Goal: Task Accomplishment & Management: Use online tool/utility

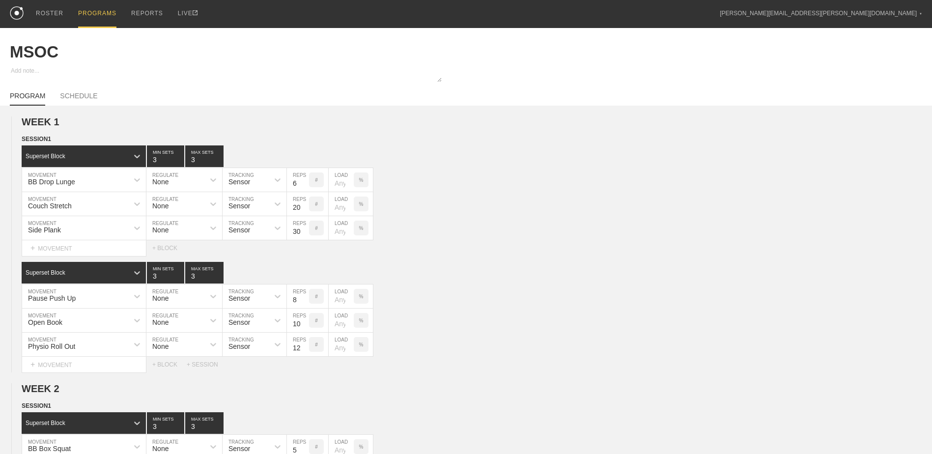
click at [85, 14] on div "PROGRAMS" at bounding box center [97, 14] width 38 height 28
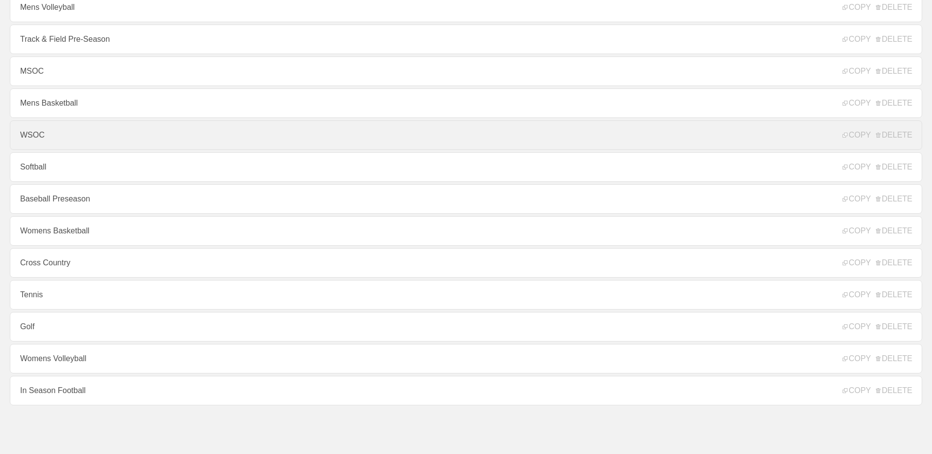
scroll to position [106, 0]
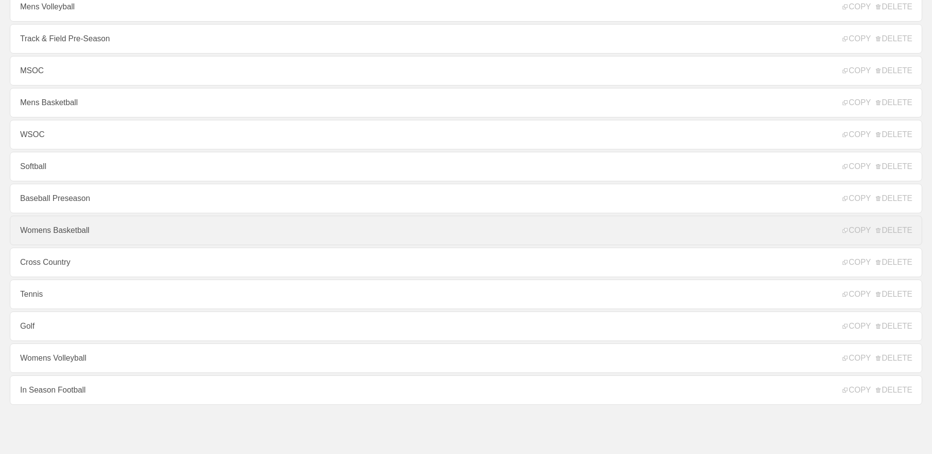
click at [139, 234] on link "Womens Basketball" at bounding box center [466, 230] width 913 height 29
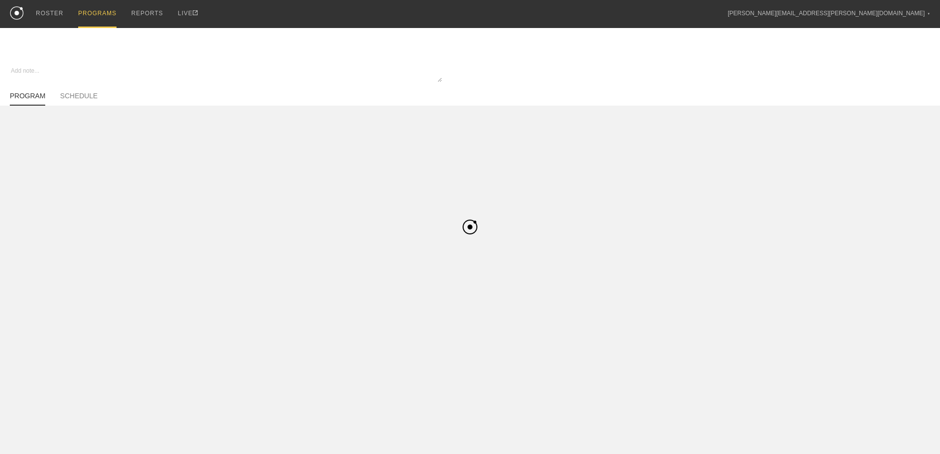
type textarea "x"
type input "Womens Basketball"
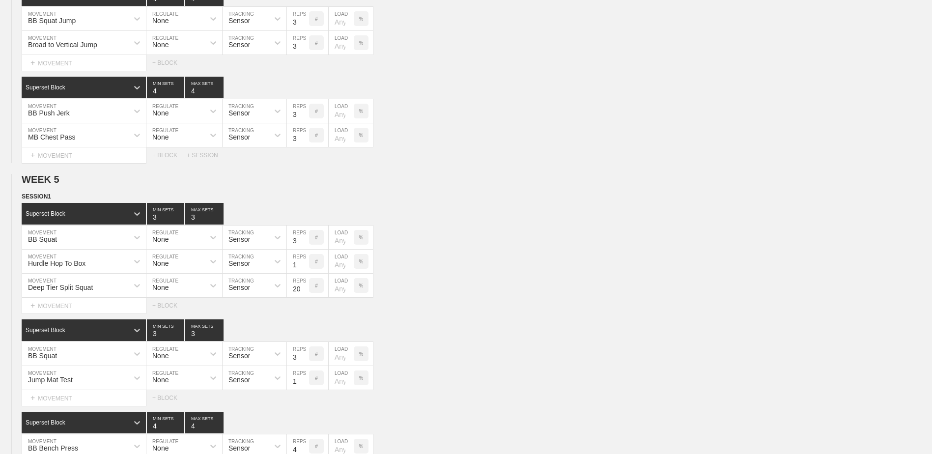
scroll to position [3115, 0]
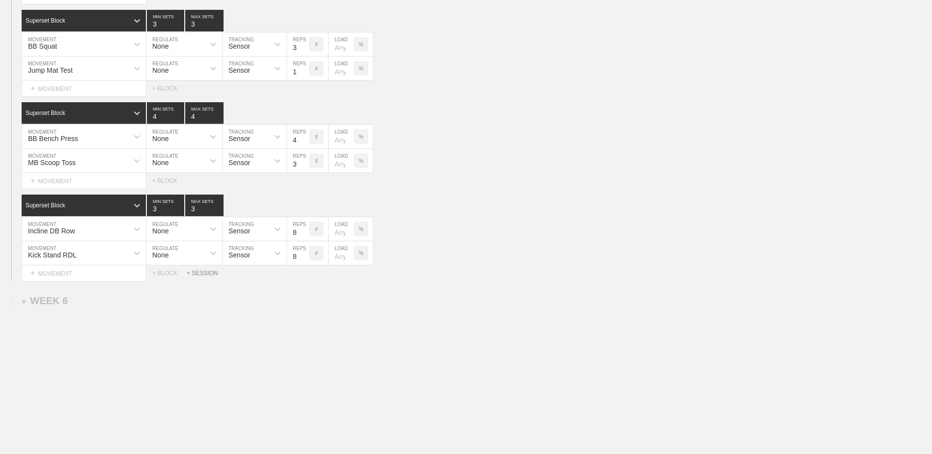
click at [203, 275] on div "+ SESSION" at bounding box center [206, 273] width 39 height 7
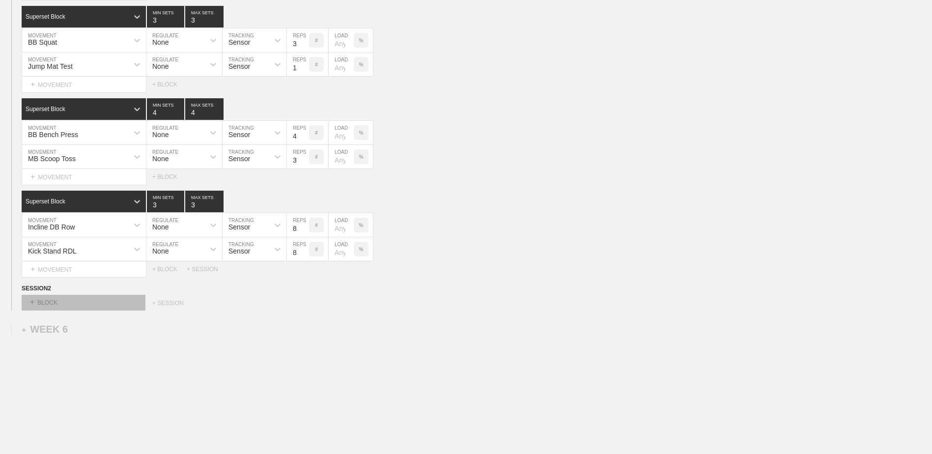
click at [102, 305] on div "+ BLOCK" at bounding box center [84, 303] width 124 height 16
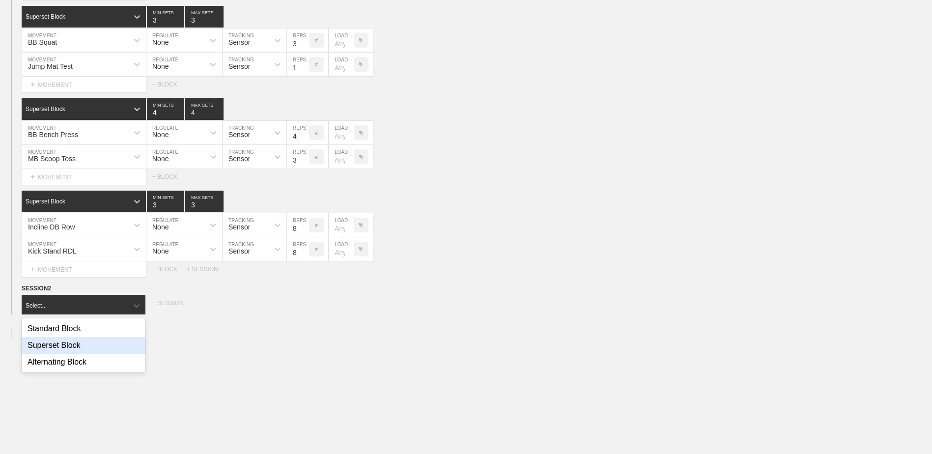
click at [100, 347] on div "Superset Block" at bounding box center [84, 345] width 124 height 17
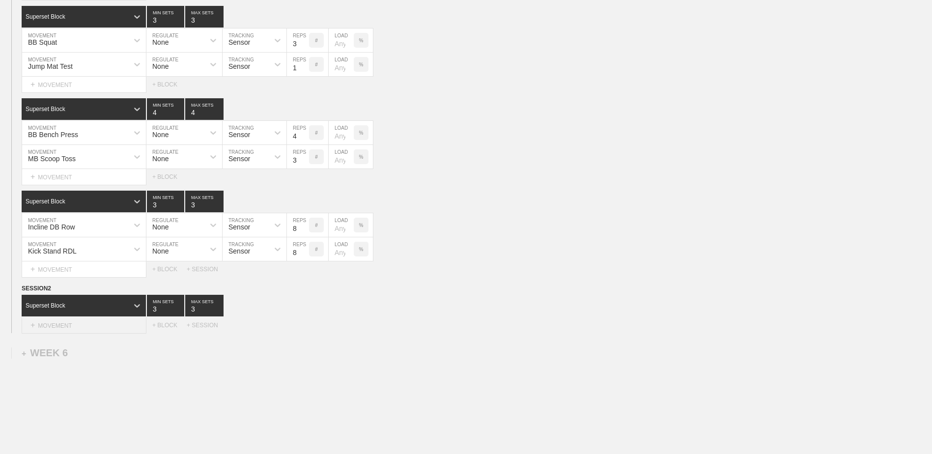
click at [100, 332] on div "+ MOVEMENT" at bounding box center [84, 326] width 125 height 16
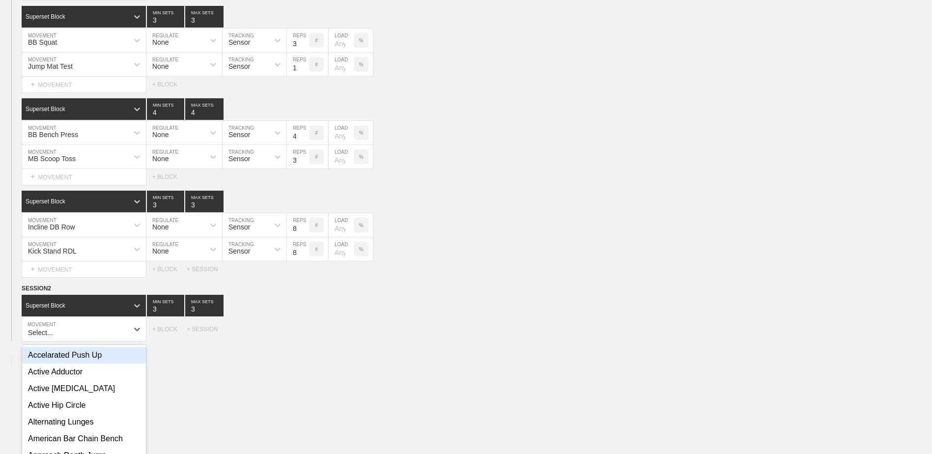
scroll to position [3161, 0]
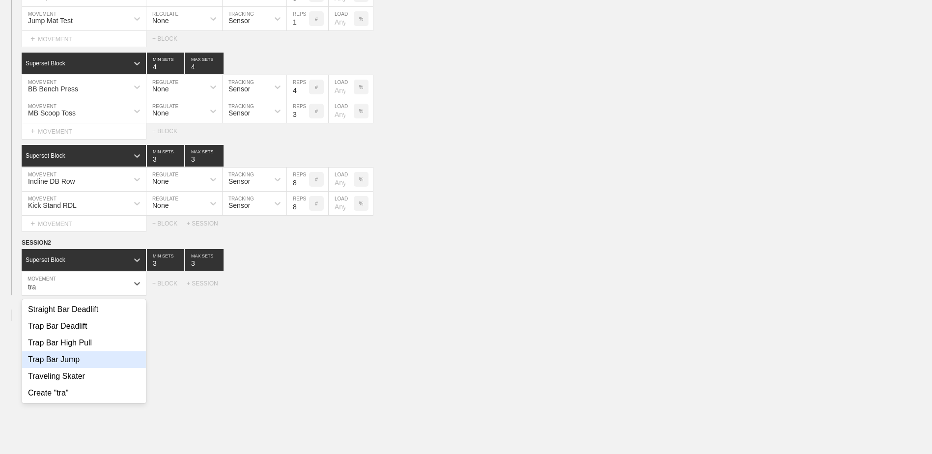
click at [99, 360] on div "Trap Bar Jump" at bounding box center [84, 359] width 124 height 17
type input "tra"
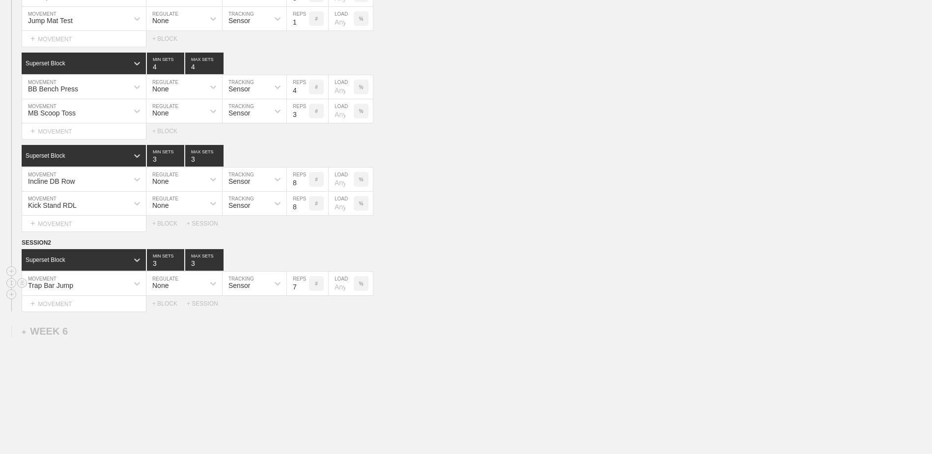
click at [302, 291] on input "7" at bounding box center [298, 284] width 22 height 24
click at [302, 291] on input "6" at bounding box center [298, 284] width 22 height 24
click at [302, 291] on input "5" at bounding box center [298, 284] width 22 height 24
click at [302, 291] on input "4" at bounding box center [298, 284] width 22 height 24
type input "3"
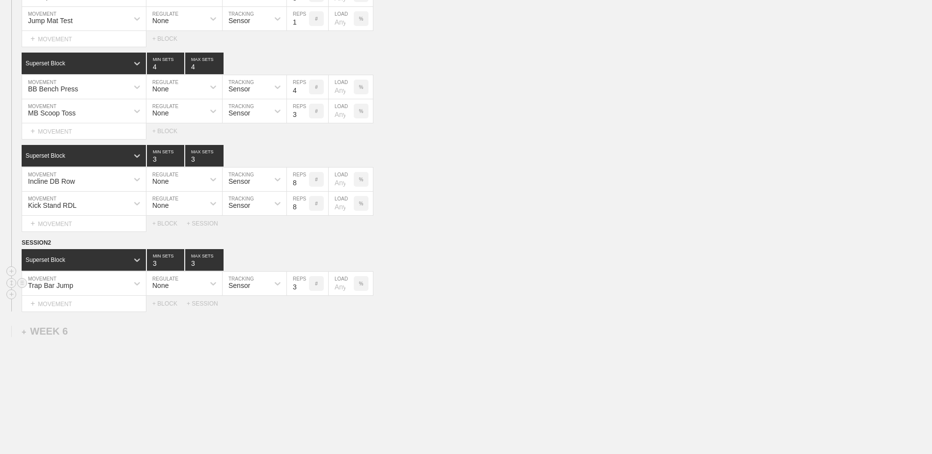
click at [302, 291] on input "3" at bounding box center [298, 284] width 22 height 24
type input "4"
click at [178, 265] on input "4" at bounding box center [165, 260] width 37 height 22
type input "4"
click at [218, 263] on input "4" at bounding box center [204, 260] width 38 height 22
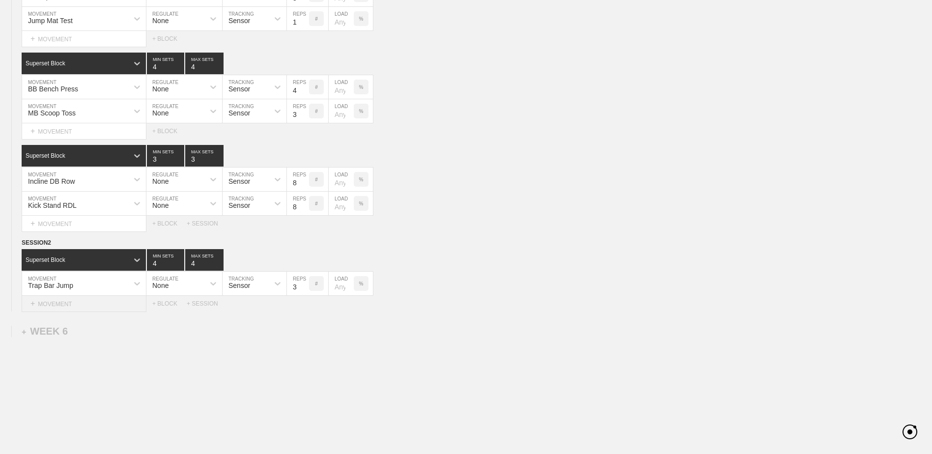
click at [103, 311] on div "+ MOVEMENT" at bounding box center [84, 304] width 125 height 16
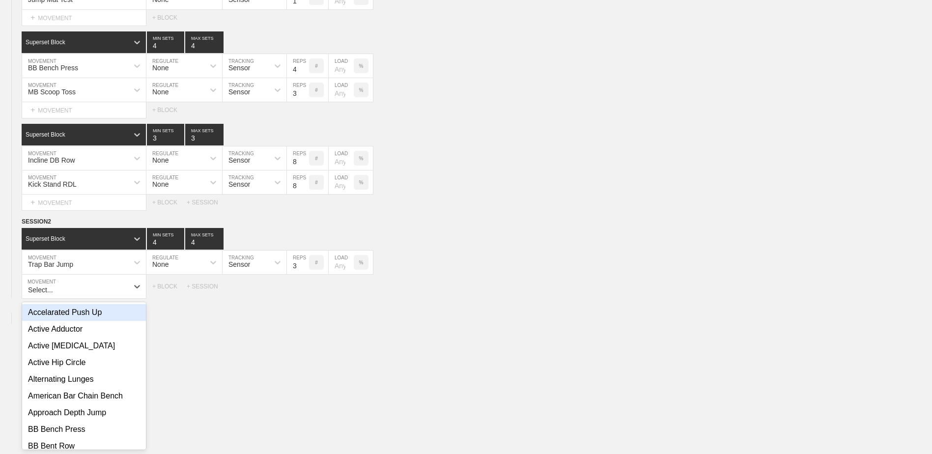
scroll to position [3185, 0]
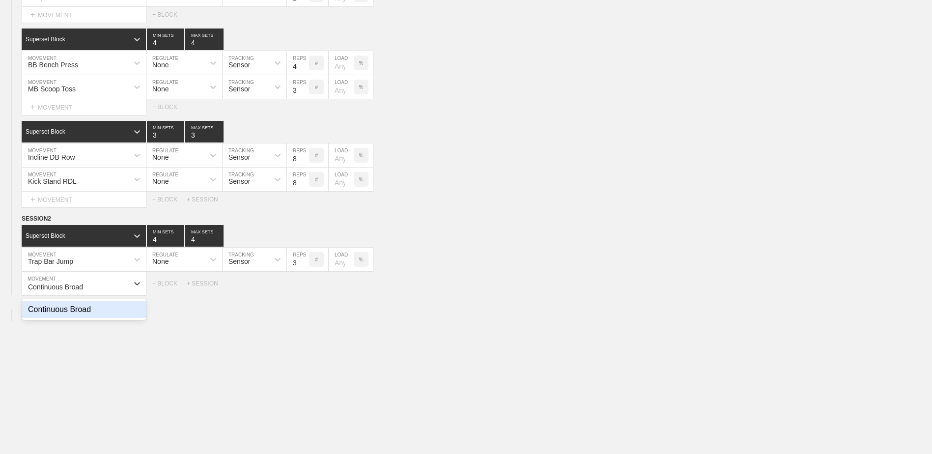
click at [103, 311] on div "Continuous Broad" at bounding box center [84, 309] width 124 height 17
type input "Continuous Broad"
click at [81, 287] on div "Continuous Broad" at bounding box center [55, 286] width 55 height 8
type input "Hurdle"
click at [81, 318] on div "Hurdle Hop" at bounding box center [84, 309] width 124 height 17
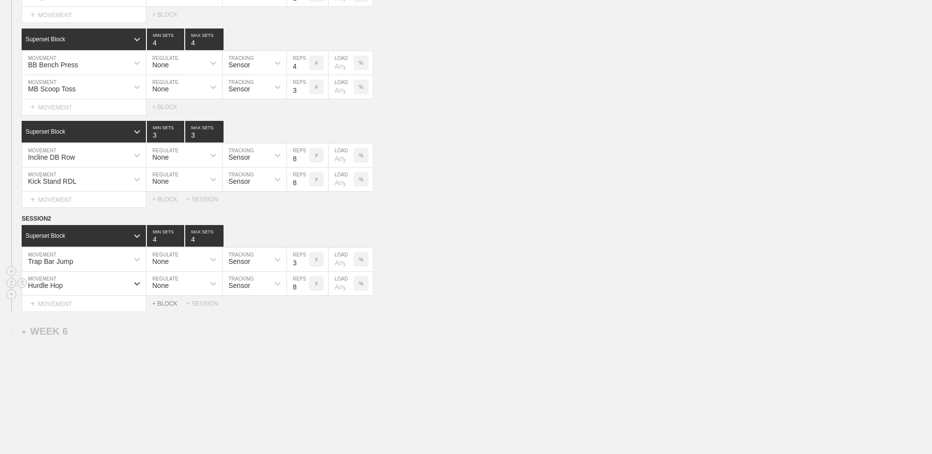
click at [169, 307] on div "+ BLOCK" at bounding box center [169, 303] width 34 height 7
click at [124, 327] on div "Standard Block" at bounding box center [84, 329] width 124 height 22
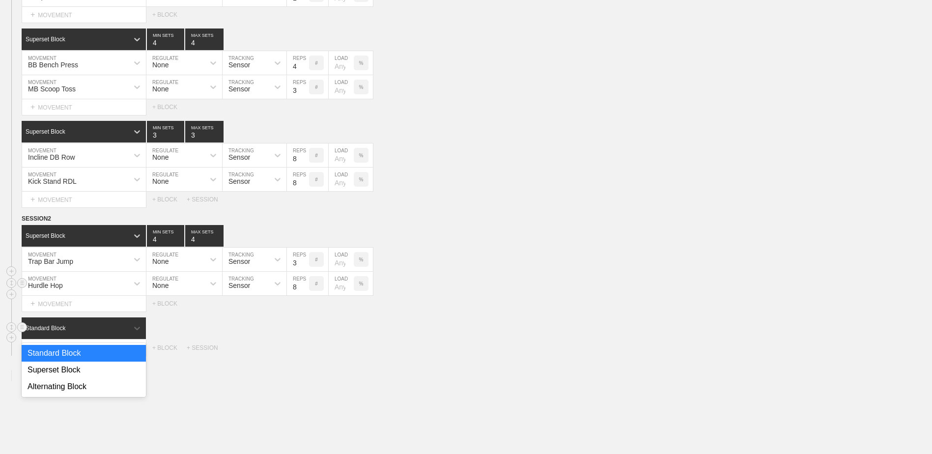
click at [101, 368] on div "Superset Block" at bounding box center [84, 370] width 124 height 17
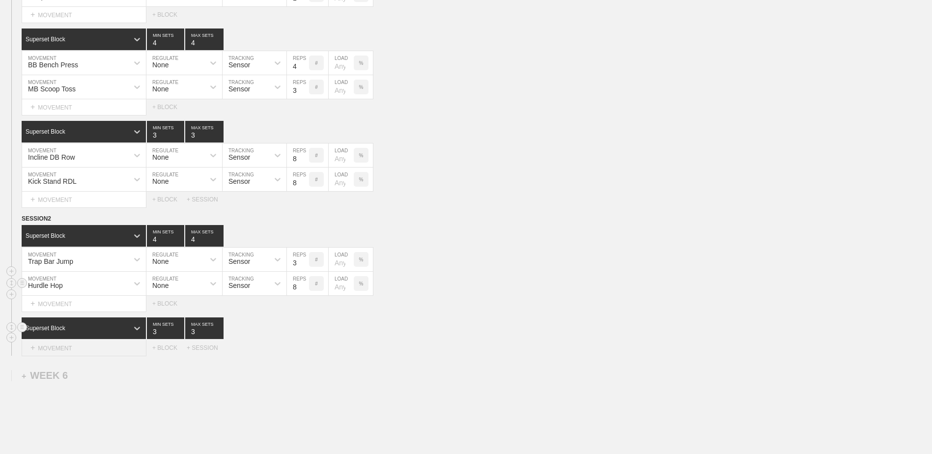
click at [101, 355] on div "+ MOVEMENT" at bounding box center [84, 348] width 125 height 16
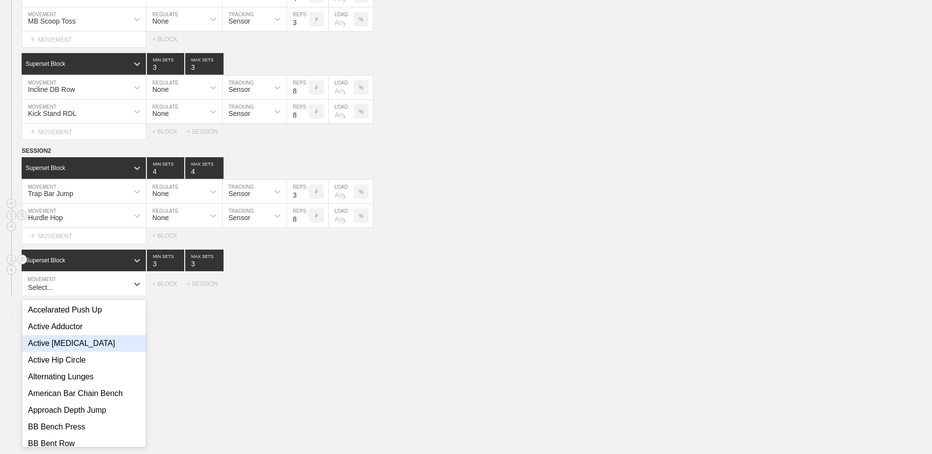
scroll to position [3254, 0]
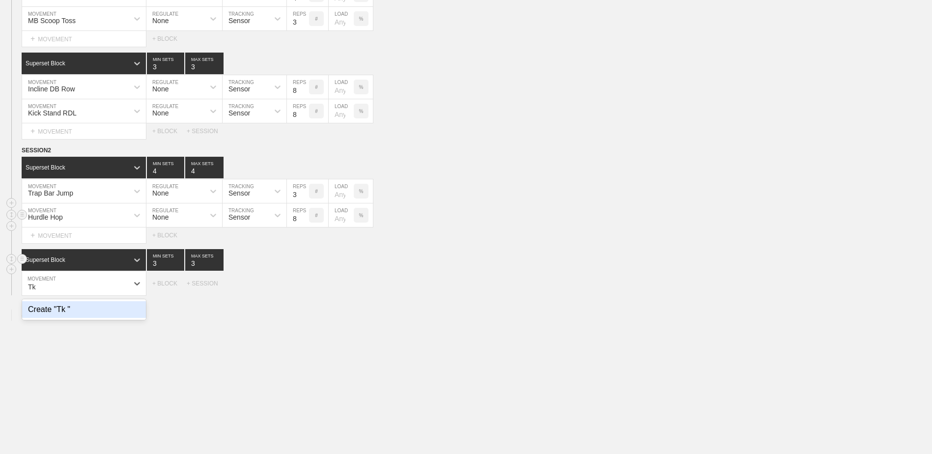
type input "T"
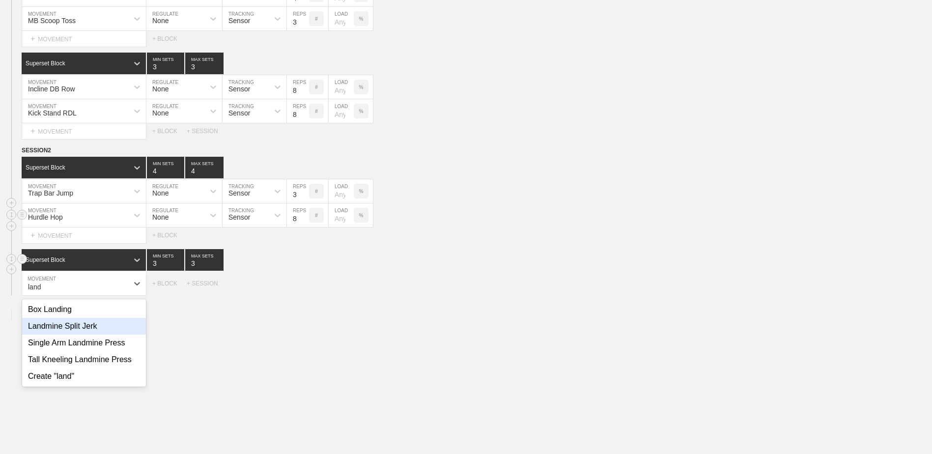
click at [97, 334] on div "Landmine Split Jerk" at bounding box center [84, 326] width 124 height 17
type input "land"
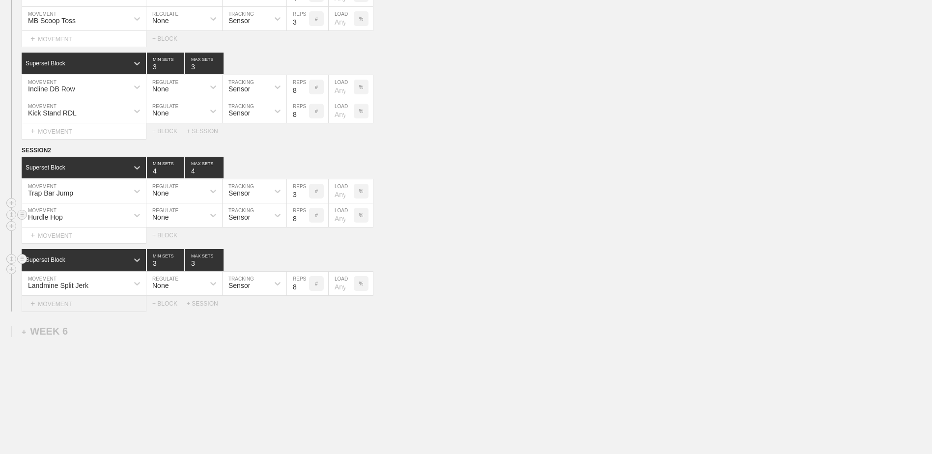
click at [94, 307] on div "+ MOVEMENT" at bounding box center [84, 304] width 125 height 16
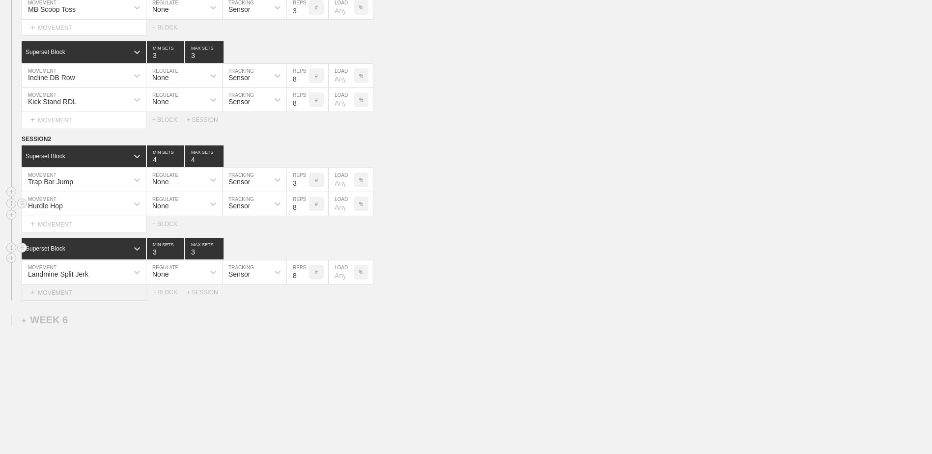
scroll to position [3278, 0]
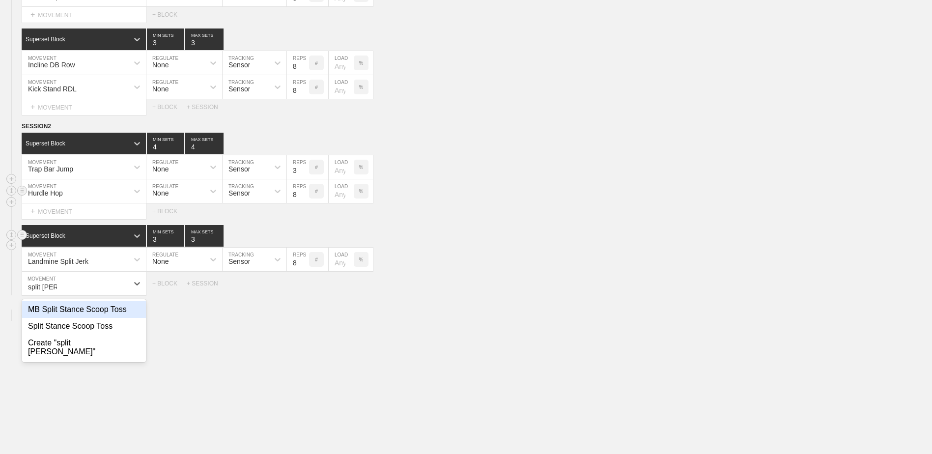
click at [98, 317] on div "MB Split Stance Scoop Toss" at bounding box center [84, 309] width 124 height 17
type input "split [PERSON_NAME]"
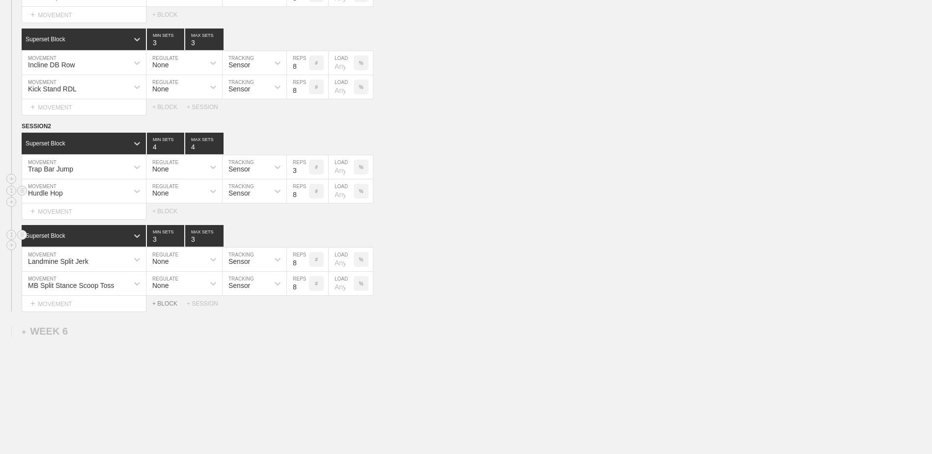
click at [173, 306] on div "+ BLOCK" at bounding box center [169, 303] width 34 height 7
click at [120, 333] on div "Standard Block" at bounding box center [75, 328] width 107 height 9
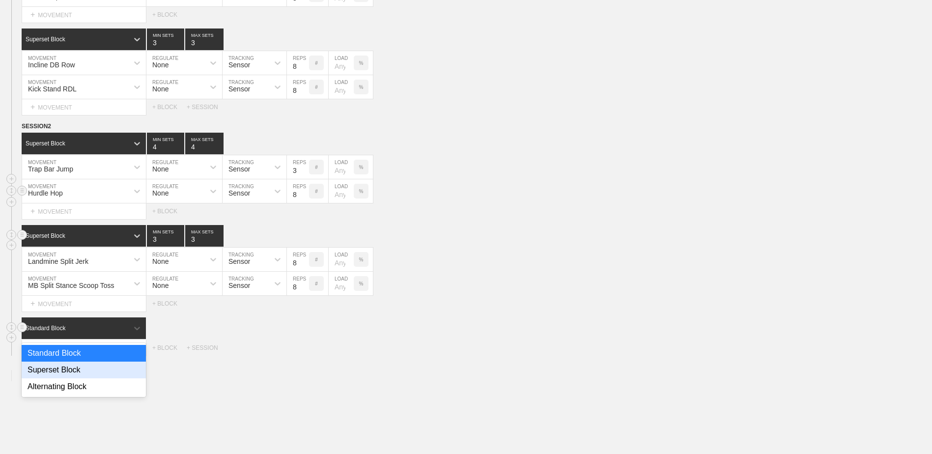
click at [105, 374] on div "Superset Block" at bounding box center [84, 370] width 124 height 17
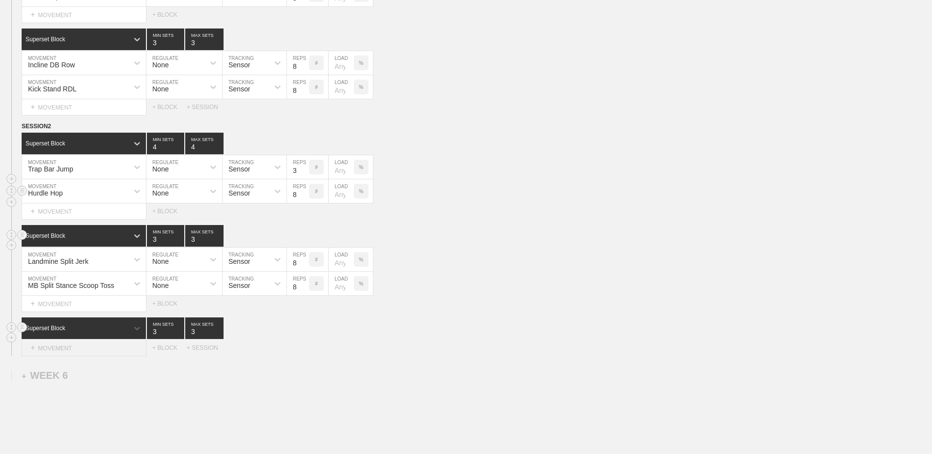
click at [101, 346] on div "+ MOVEMENT" at bounding box center [84, 348] width 125 height 16
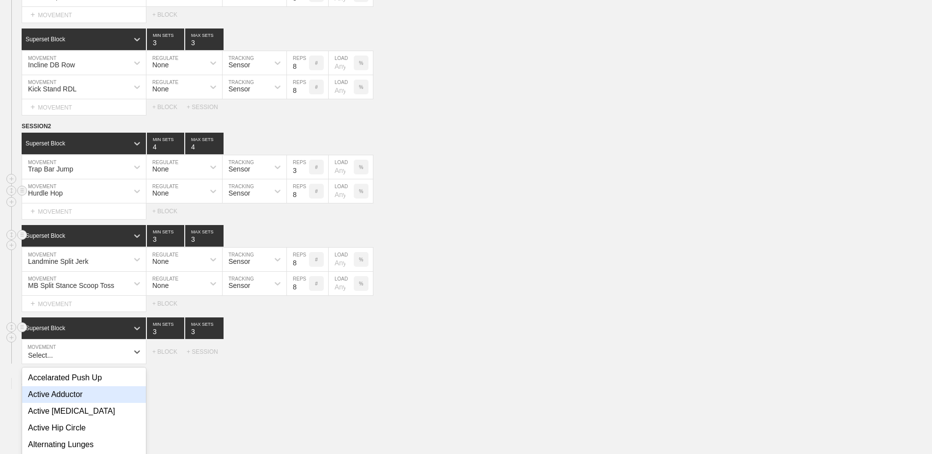
scroll to position [3346, 0]
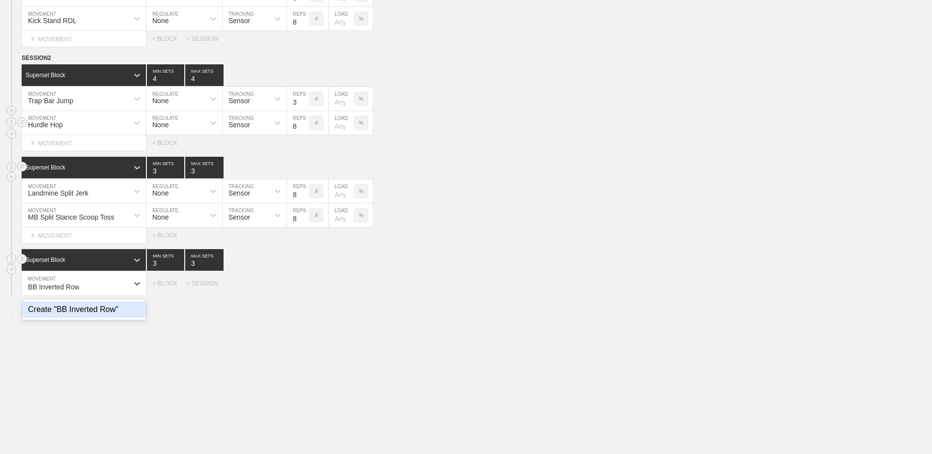
click at [106, 318] on div "Create "BB Inverted Row"" at bounding box center [84, 309] width 124 height 17
type input "BB Inverted Row"
click at [115, 308] on div "+ MOVEMENT" at bounding box center [84, 304] width 125 height 16
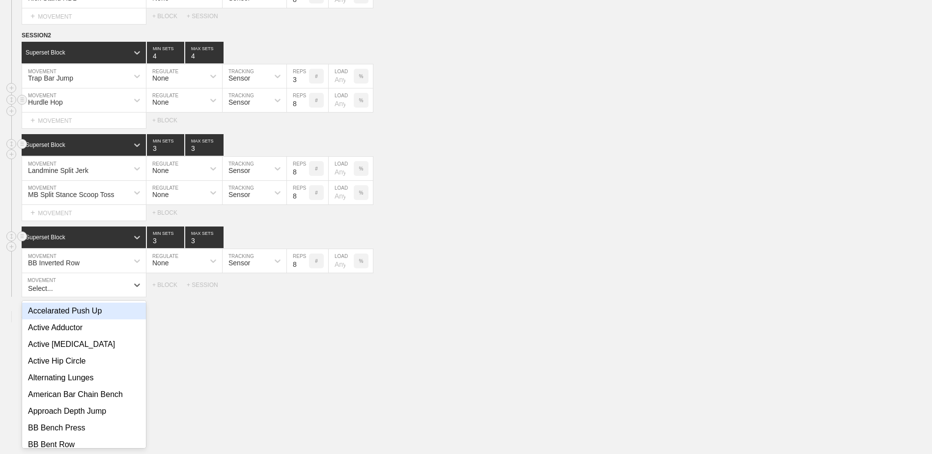
scroll to position [3370, 0]
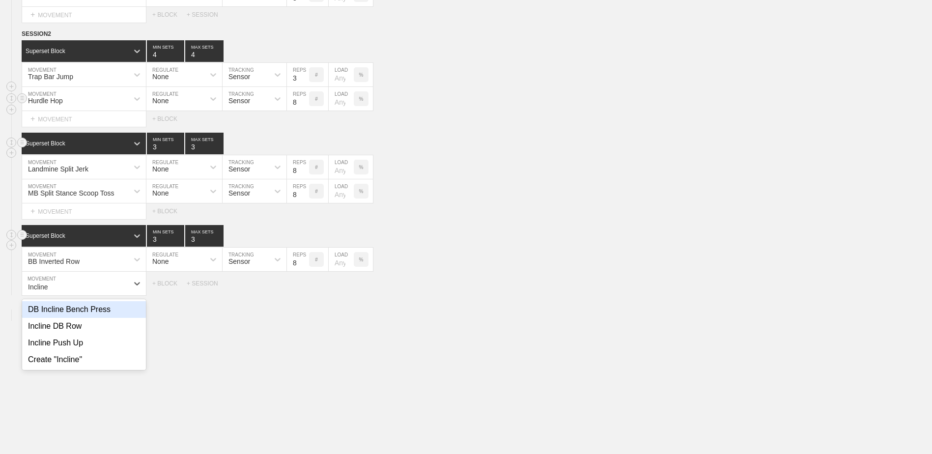
click at [106, 318] on div "DB Incline Bench Press" at bounding box center [84, 309] width 124 height 17
type input "Incline"
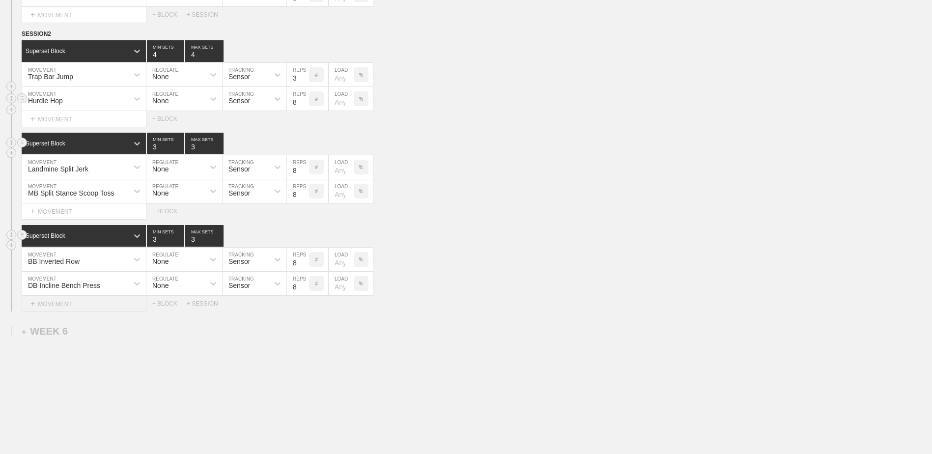
click at [63, 308] on div "+ MOVEMENT" at bounding box center [84, 304] width 125 height 16
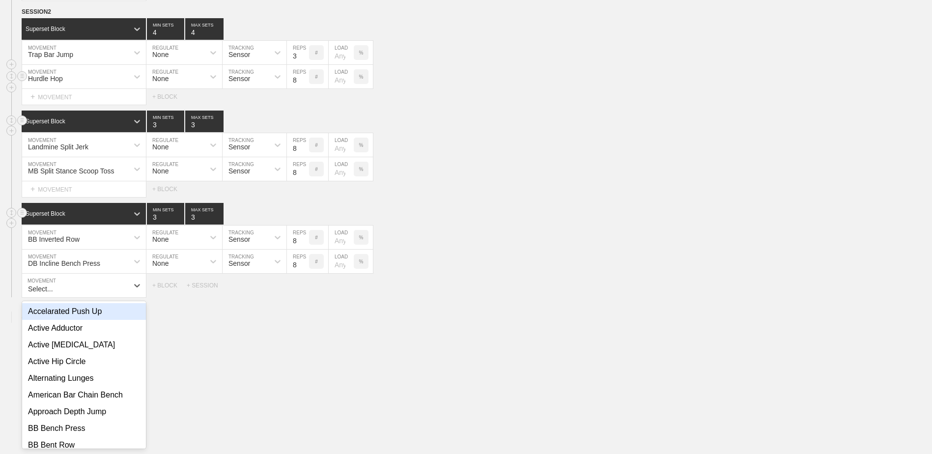
scroll to position [3394, 0]
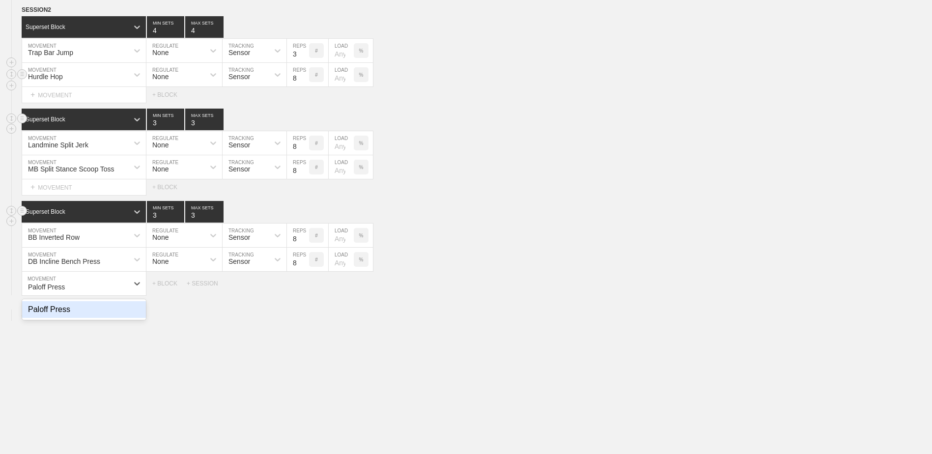
click at [93, 318] on div "Paloff Press" at bounding box center [84, 309] width 124 height 17
type input "Paloff Press"
click at [304, 288] on input "9" at bounding box center [298, 284] width 22 height 24
click at [304, 288] on input "10" at bounding box center [298, 284] width 22 height 24
click at [304, 288] on input "11" at bounding box center [298, 284] width 22 height 24
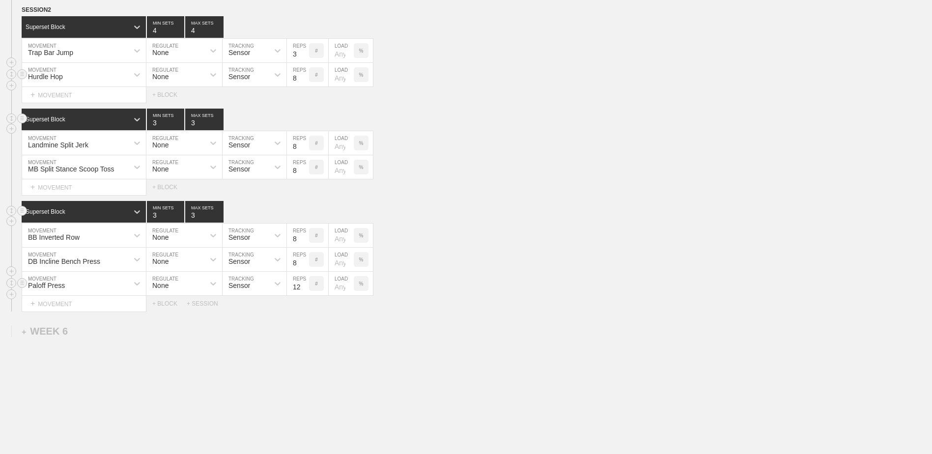
type input "12"
click at [304, 288] on input "12" at bounding box center [298, 284] width 22 height 24
click at [303, 263] on input "9" at bounding box center [298, 260] width 22 height 24
click at [303, 263] on input "10" at bounding box center [298, 260] width 22 height 24
click at [303, 263] on input "11" at bounding box center [298, 260] width 22 height 24
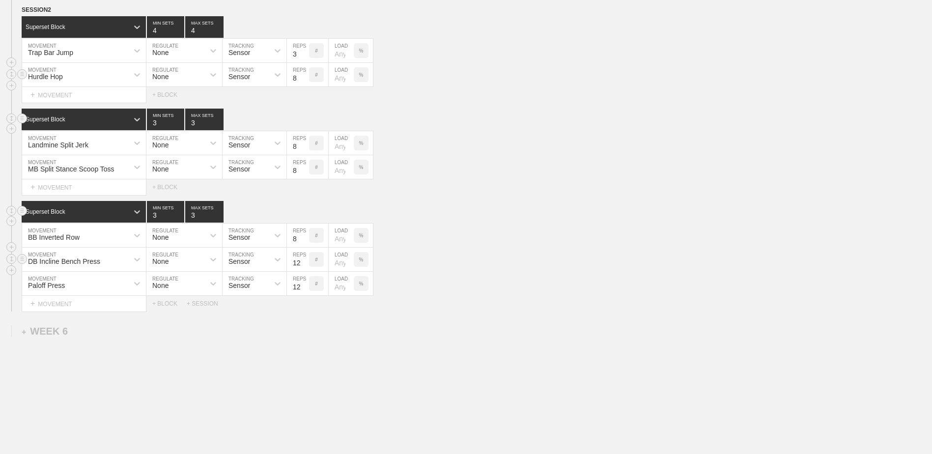
type input "12"
click at [303, 263] on input "12" at bounding box center [298, 260] width 22 height 24
type input "4"
click at [180, 124] on input "4" at bounding box center [165, 120] width 37 height 22
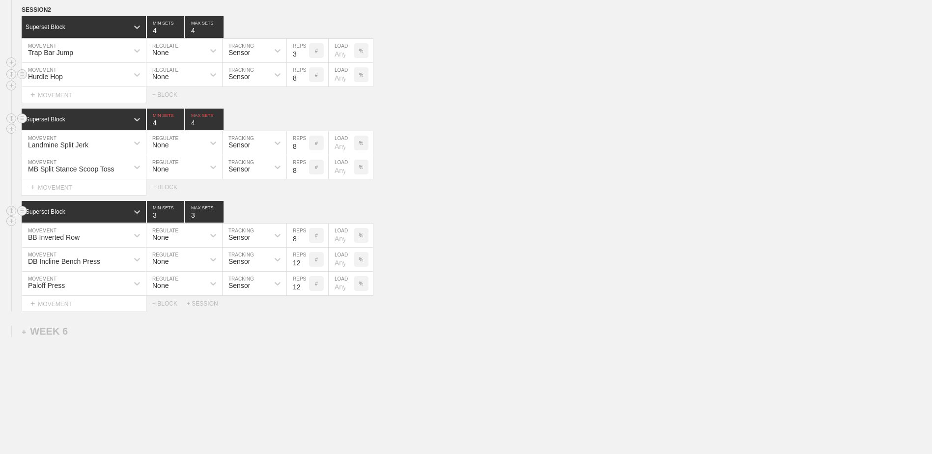
type input "4"
click at [218, 124] on input "4" at bounding box center [204, 120] width 38 height 22
click at [492, 235] on div "BB Inverted Row MOVEMENT None REGULATE Sensor TRACKING 8 REPS # LOAD %" at bounding box center [466, 236] width 932 height 24
